Goal: Find specific page/section: Find specific page/section

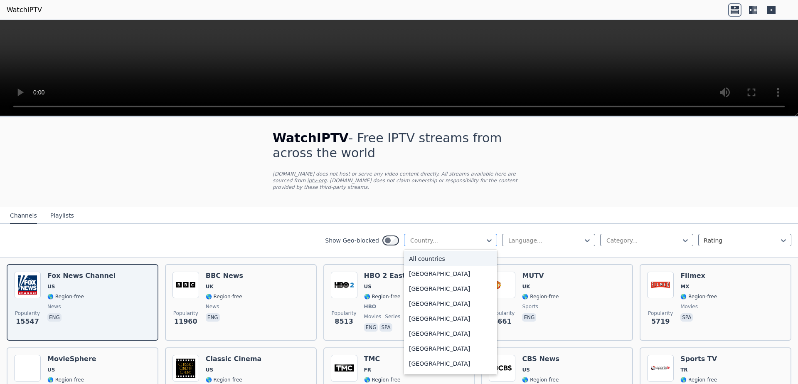
click at [447, 239] on div at bounding box center [448, 240] width 76 height 8
type input "***"
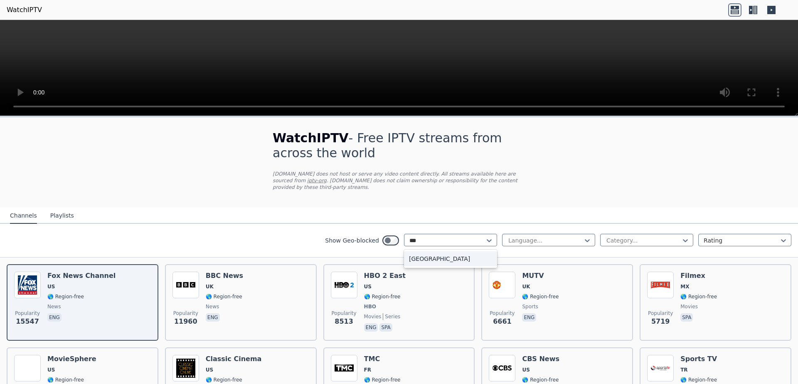
click at [439, 256] on div "[GEOGRAPHIC_DATA]" at bounding box center [450, 258] width 93 height 15
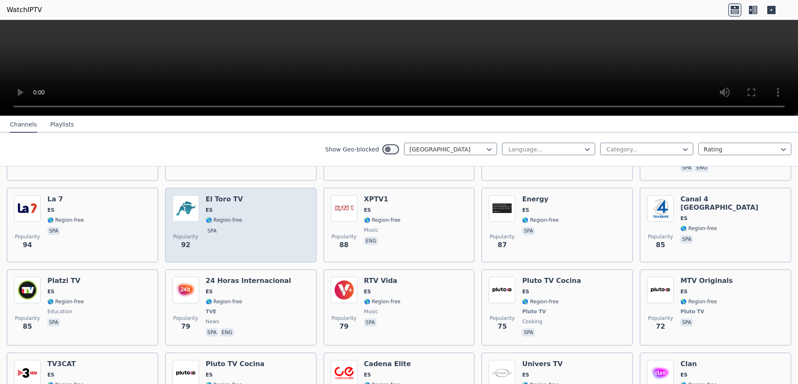
scroll to position [748, 0]
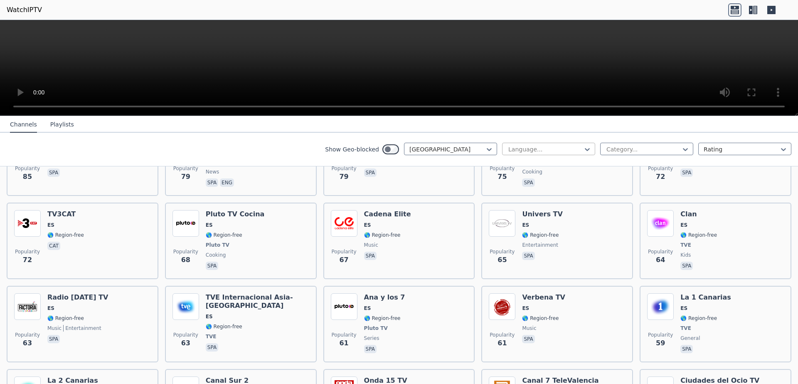
click at [544, 144] on div "Language..." at bounding box center [548, 149] width 93 height 12
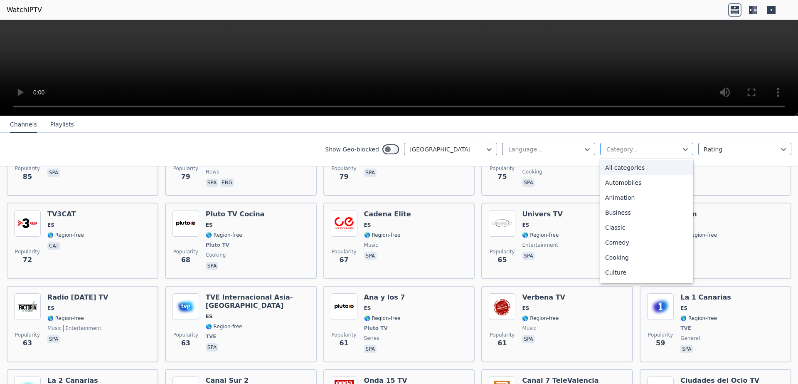
click at [623, 144] on div "Category..." at bounding box center [646, 149] width 93 height 12
click at [712, 143] on div "Rating" at bounding box center [744, 149] width 93 height 12
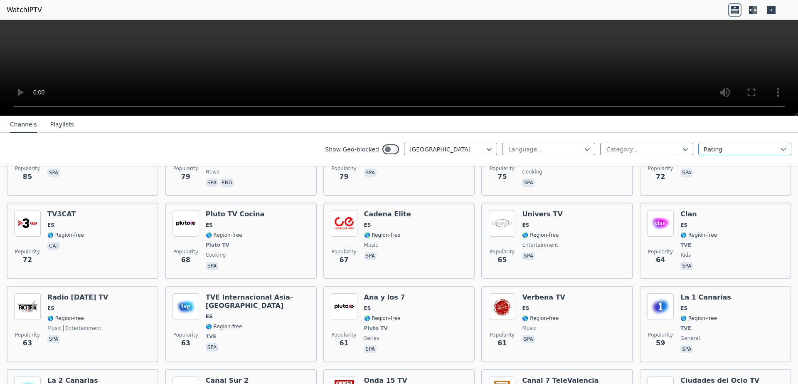
click at [712, 143] on div "Rating" at bounding box center [744, 149] width 93 height 12
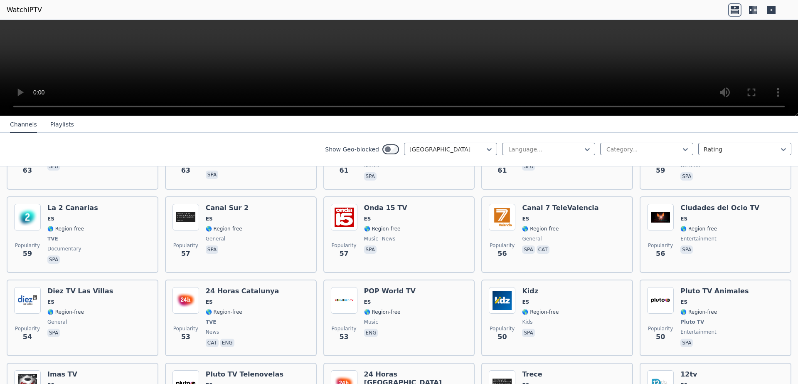
scroll to position [948, 0]
